Goal: Task Accomplishment & Management: Complete application form

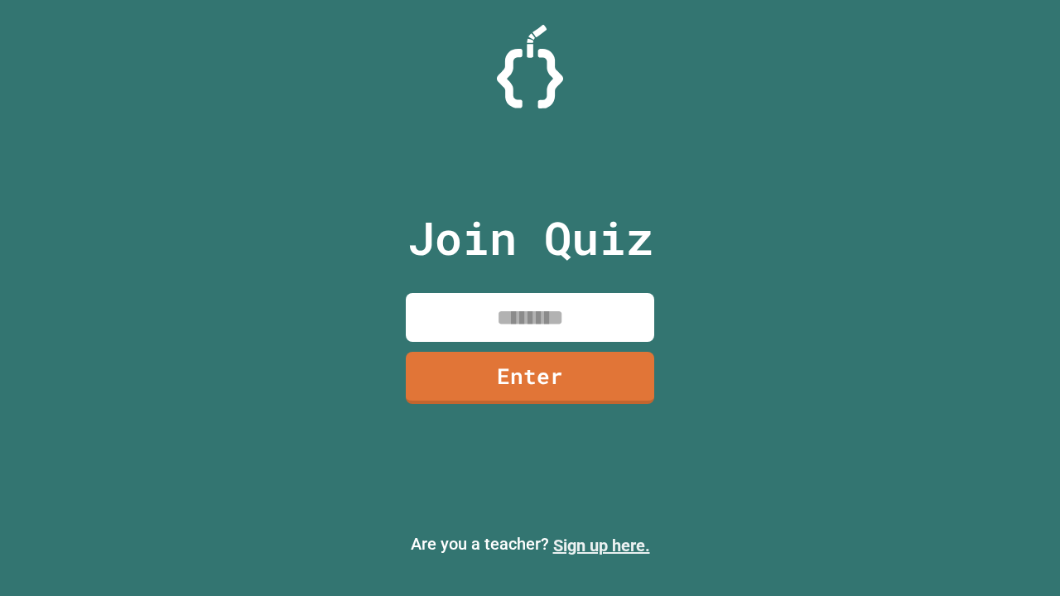
click at [594, 546] on link "Sign up here." at bounding box center [601, 546] width 97 height 20
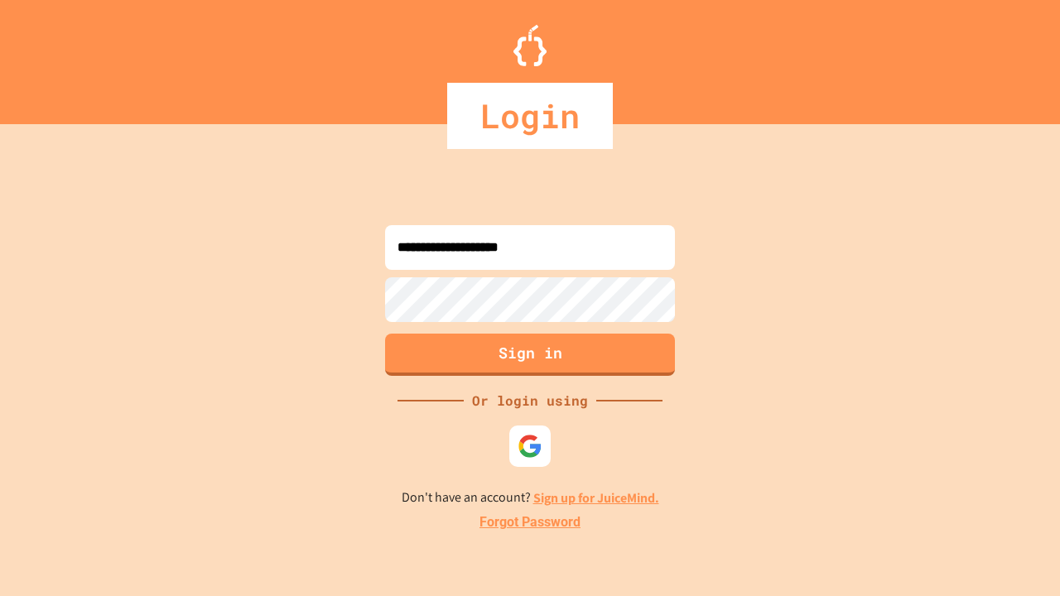
type input "**********"
